Goal: Answer question/provide support: Answer question/provide support

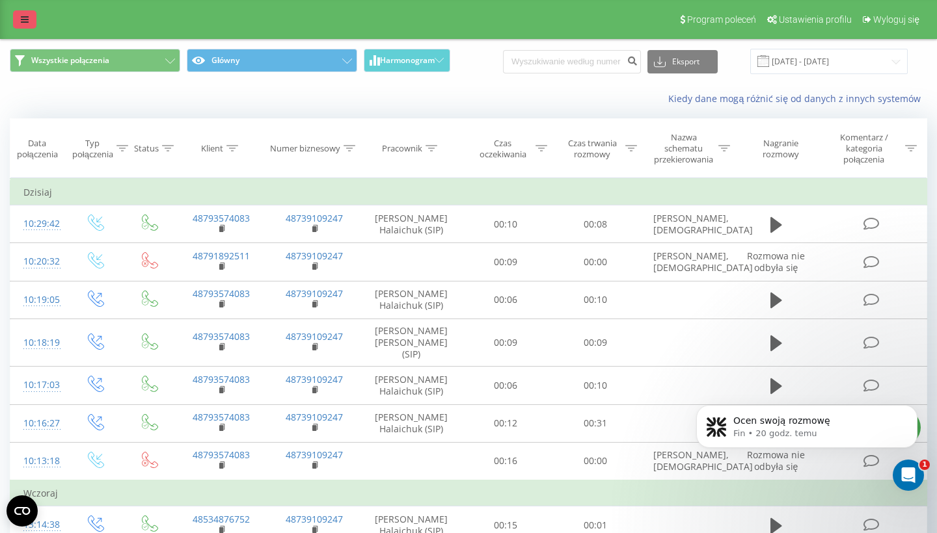
click at [29, 23] on link at bounding box center [24, 19] width 23 height 18
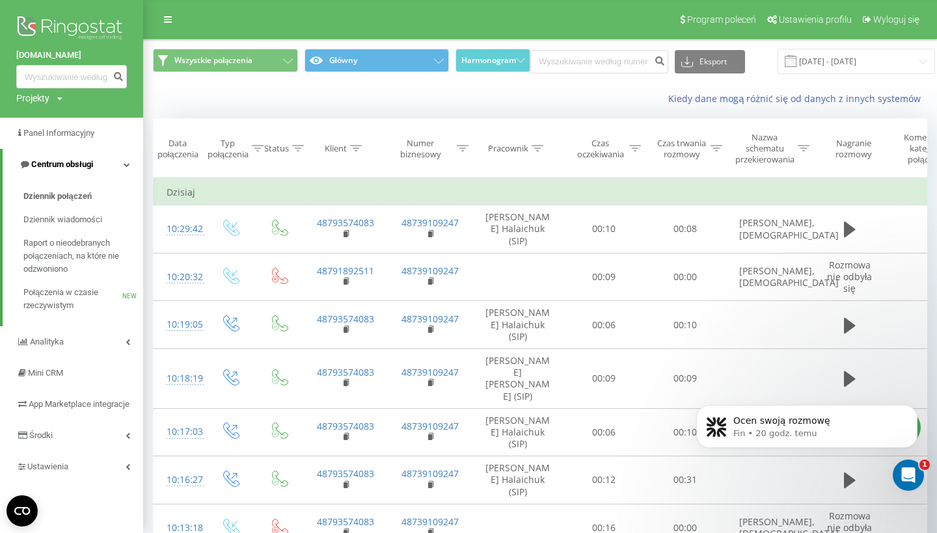
click at [132, 163] on link "Centrum obsługi" at bounding box center [73, 164] width 140 height 31
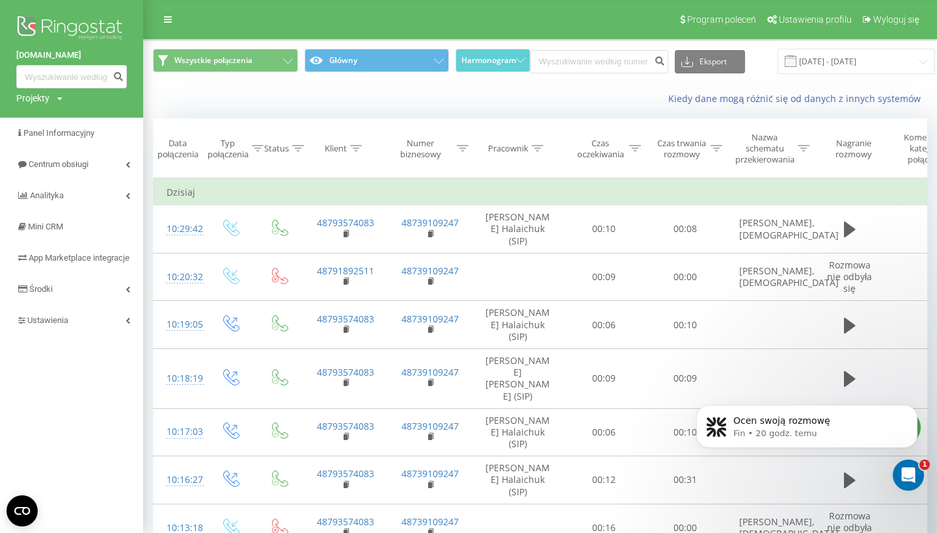
click at [239, 92] on div "Kiedy dane mogą różnić się od danych z innych systemów" at bounding box center [540, 98] width 792 height 31
click at [287, 122] on th "Status" at bounding box center [281, 148] width 46 height 59
click at [129, 166] on link "Centrum obsługi" at bounding box center [71, 164] width 143 height 31
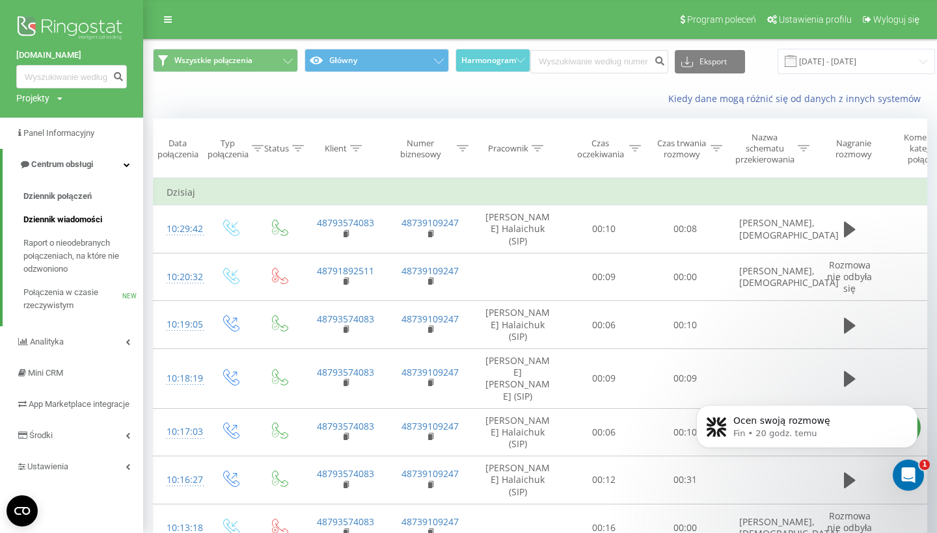
click at [99, 220] on span "Dziennik wiadomości" at bounding box center [62, 219] width 79 height 13
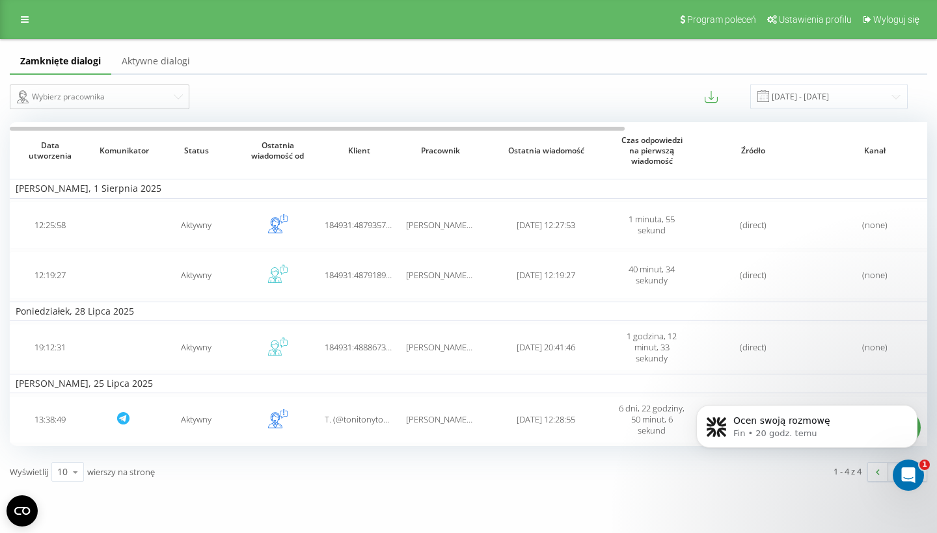
click at [184, 63] on link "Aktywne dialogi" at bounding box center [155, 62] width 89 height 26
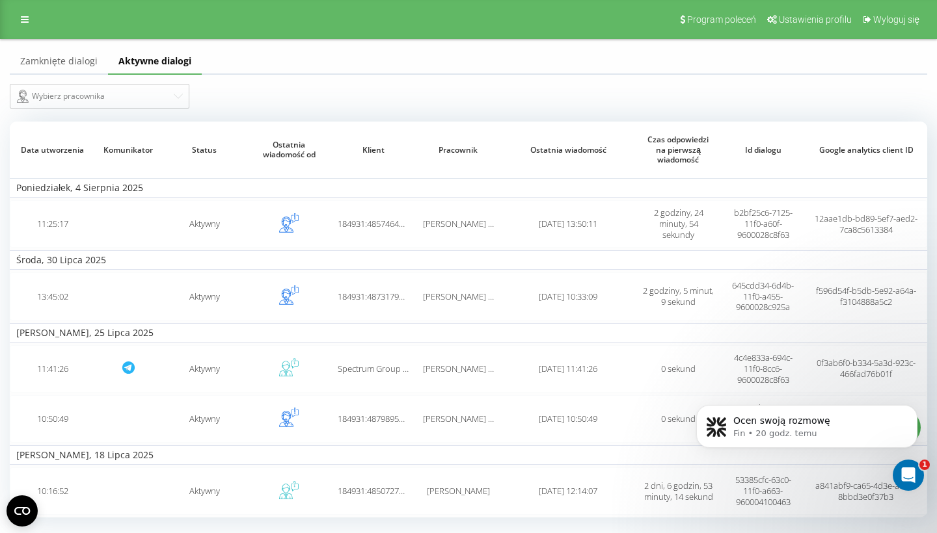
click at [83, 72] on link "Zamknięte dialogi" at bounding box center [59, 62] width 98 height 26
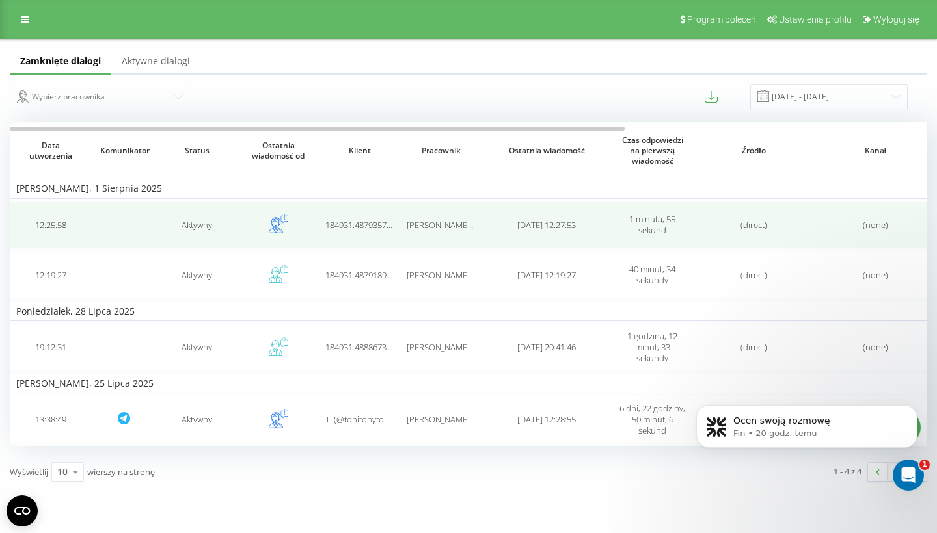
click at [189, 223] on td "Aktywny" at bounding box center [196, 225] width 81 height 47
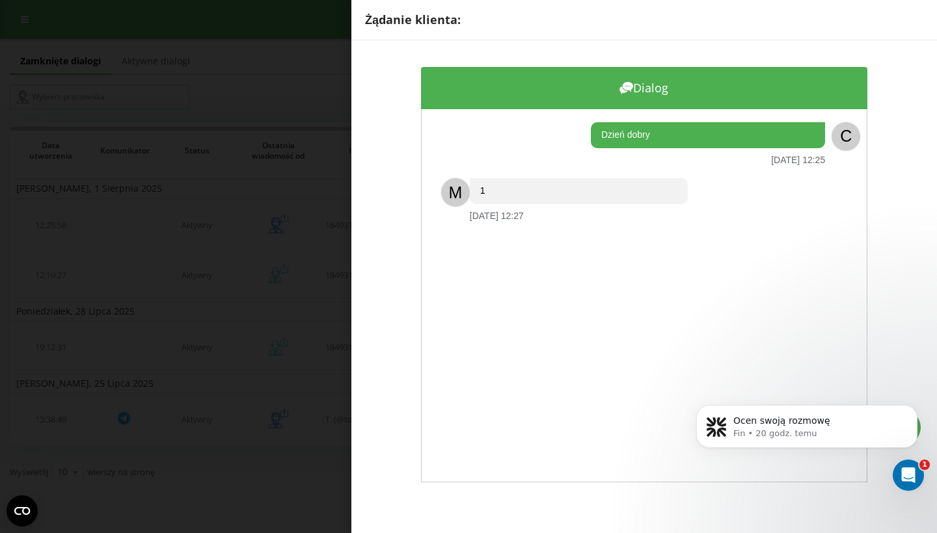
click at [286, 198] on div "Żądanie klienta: Dialog Dzień dobry 01.08.2025 12:25 C M 1 01.08.2025 12:27" at bounding box center [468, 266] width 937 height 533
